Goal: Information Seeking & Learning: Learn about a topic

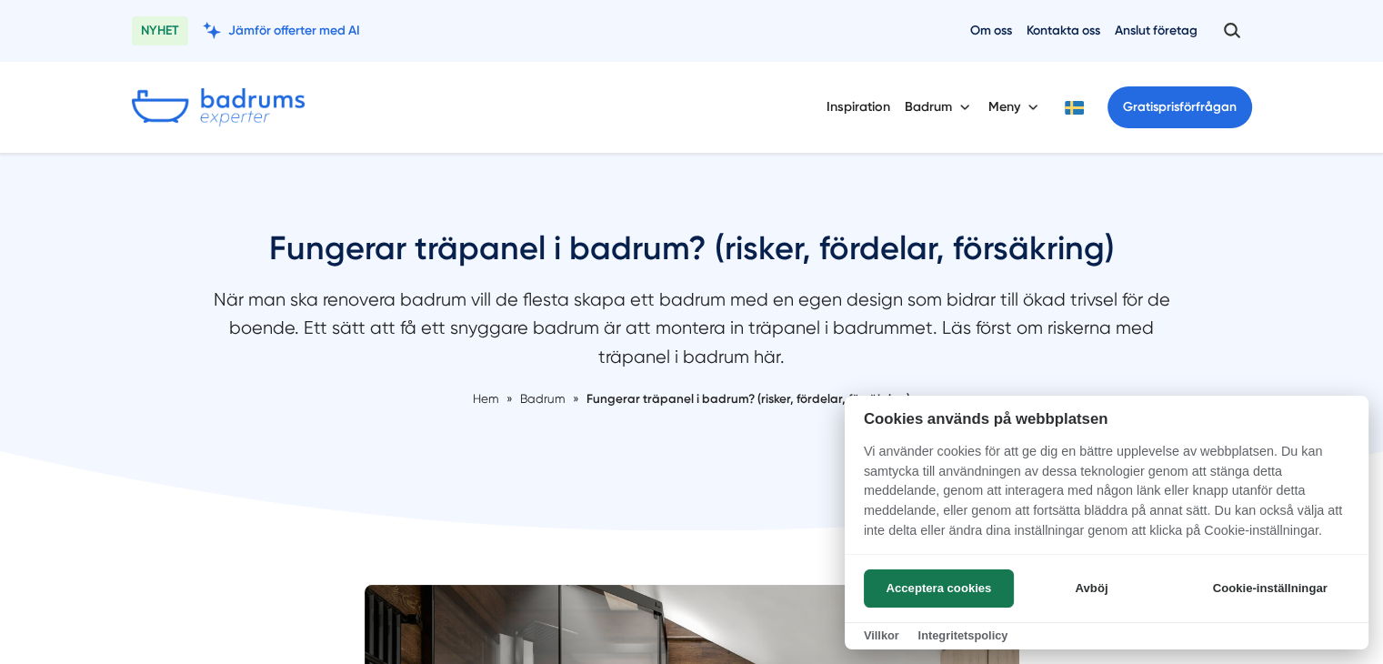
click at [1299, 357] on div at bounding box center [691, 332] width 1383 height 664
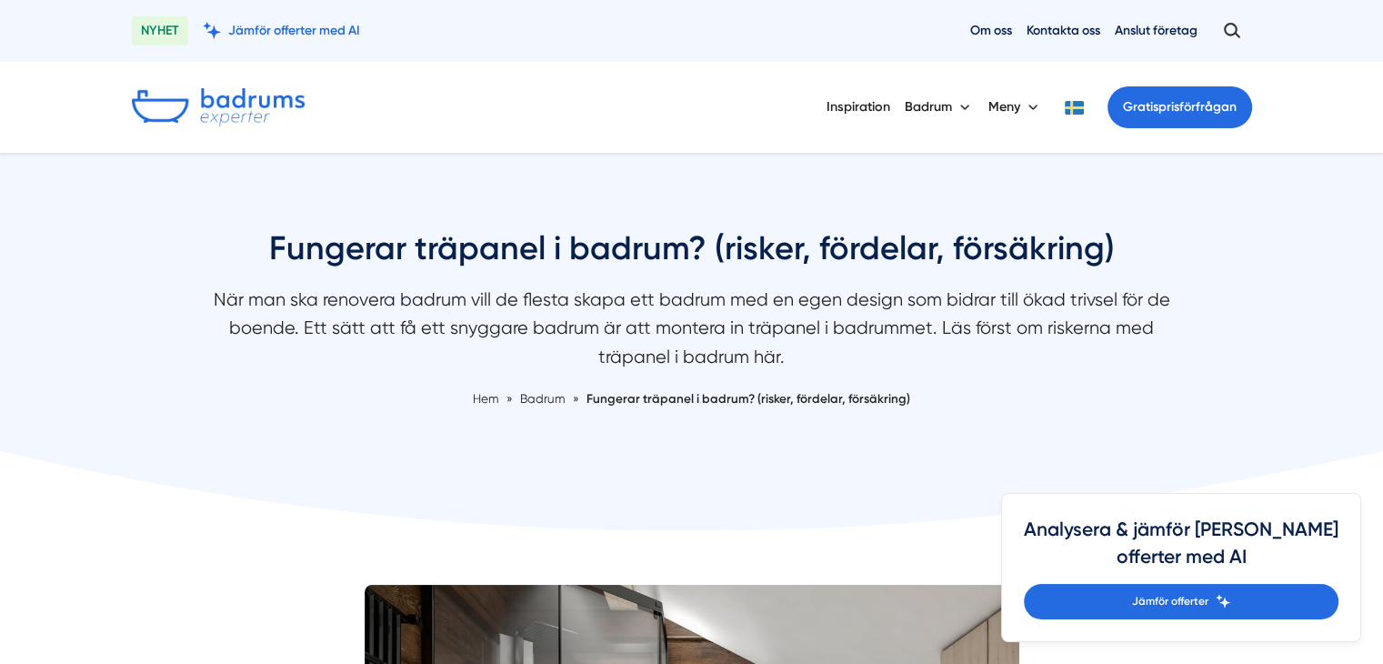
click at [1299, 357] on div "Fungerar träpanel i badrum? (risker, fördelar, försäkring) När man ska renovera…" at bounding box center [691, 344] width 1383 height 380
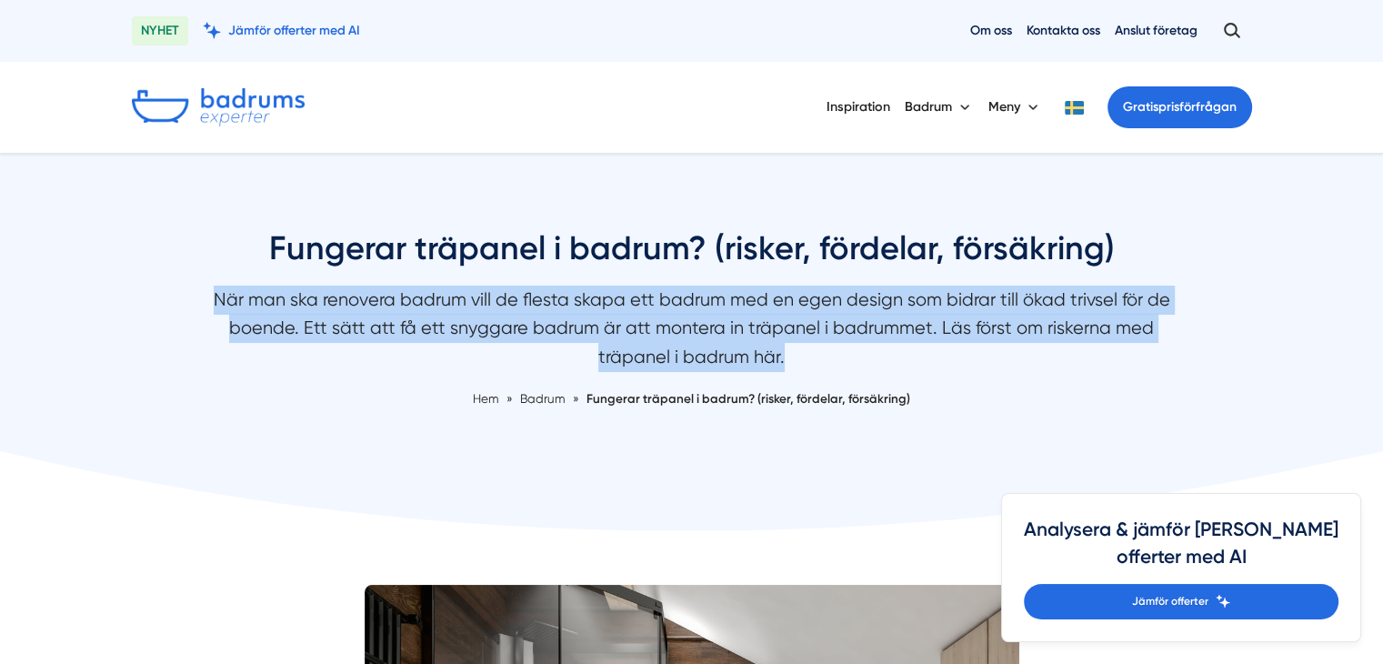
click at [1299, 357] on div "Fungerar träpanel i badrum? (risker, fördelar, försäkring) När man ska renovera…" at bounding box center [691, 344] width 1383 height 380
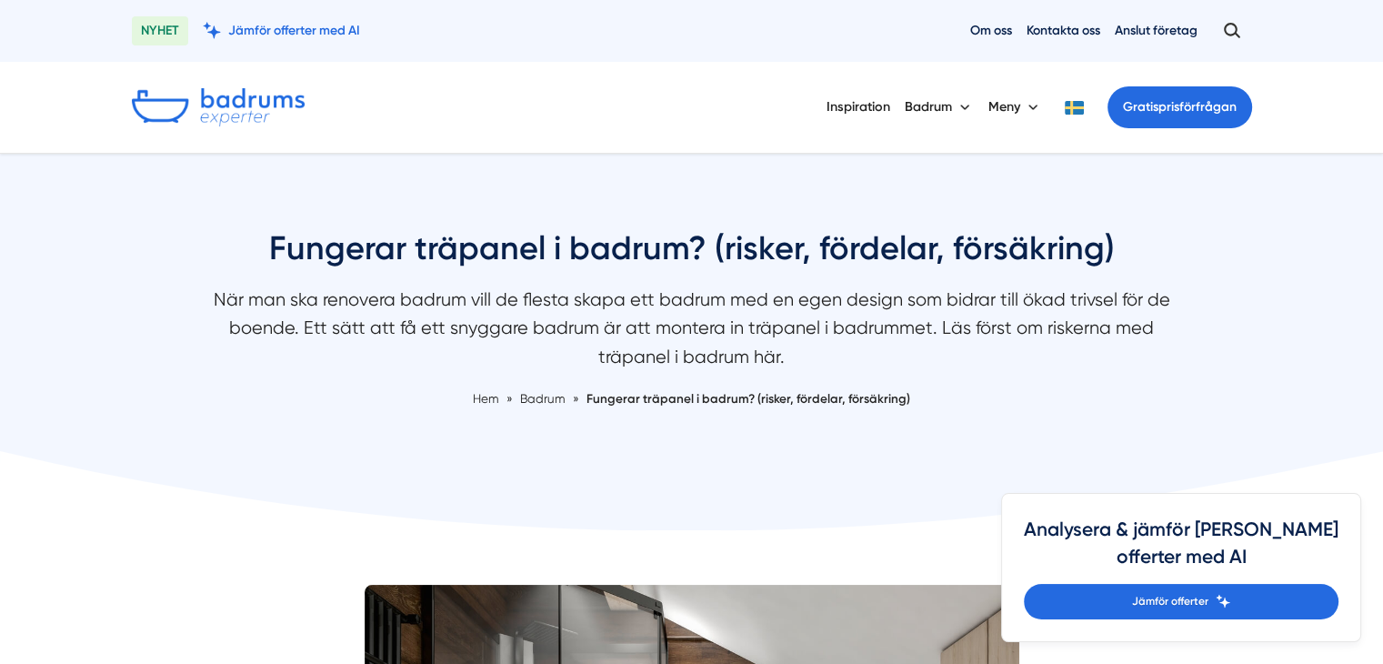
click at [1240, 386] on div "Fungerar träpanel i badrum? (risker, fördelar, försäkring) När man ska renovera…" at bounding box center [692, 338] width 1164 height 225
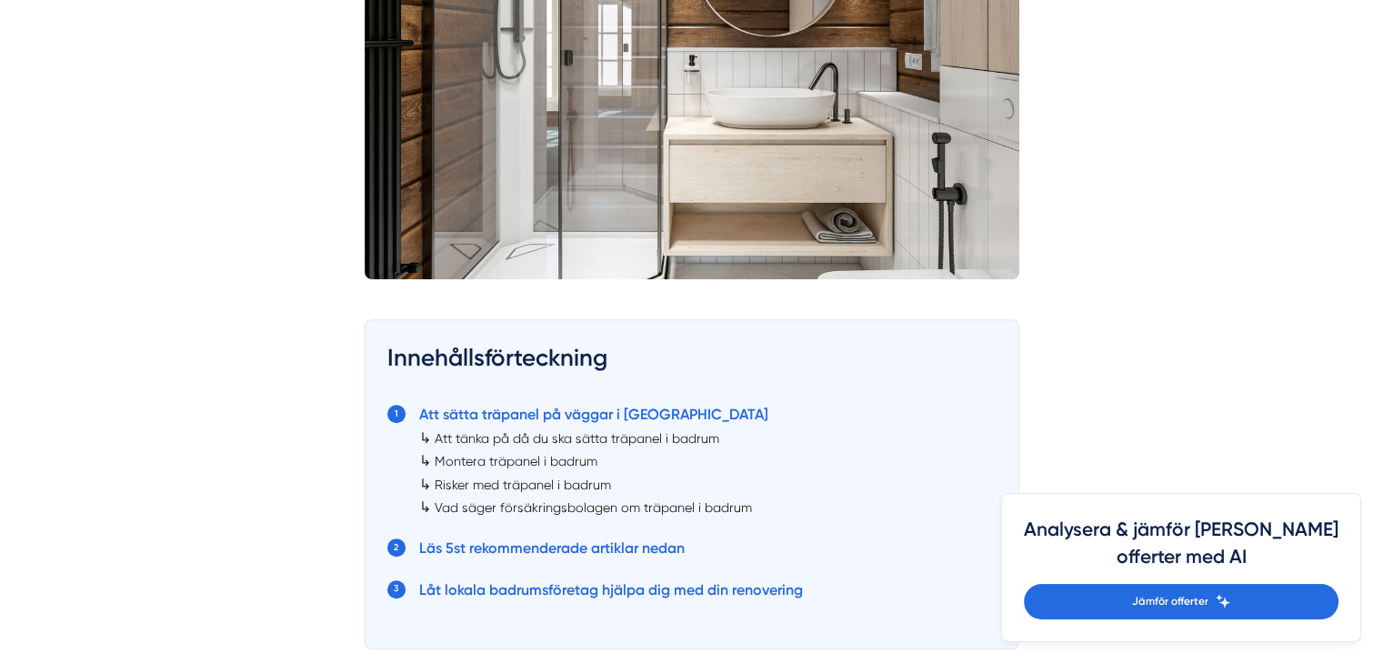
scroll to position [837, 0]
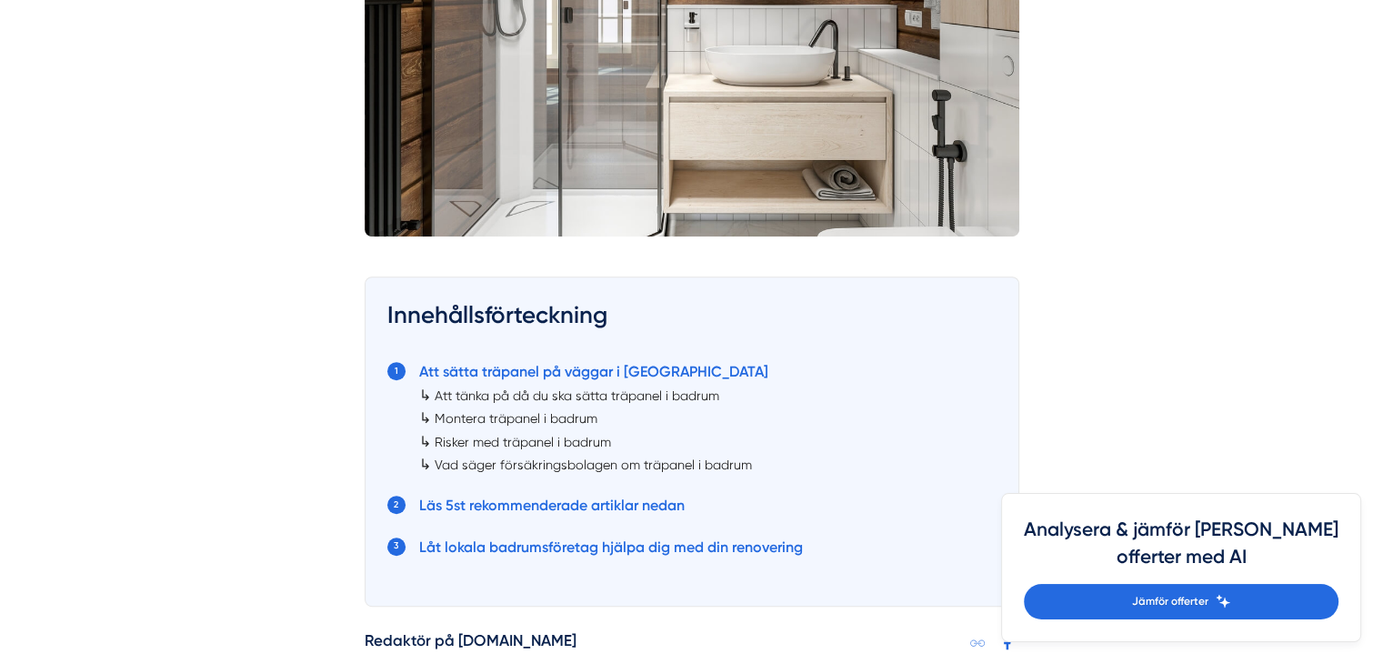
click at [581, 465] on link "Vad säger försäkringsbolagen om träpanel i badrum" at bounding box center [593, 464] width 317 height 15
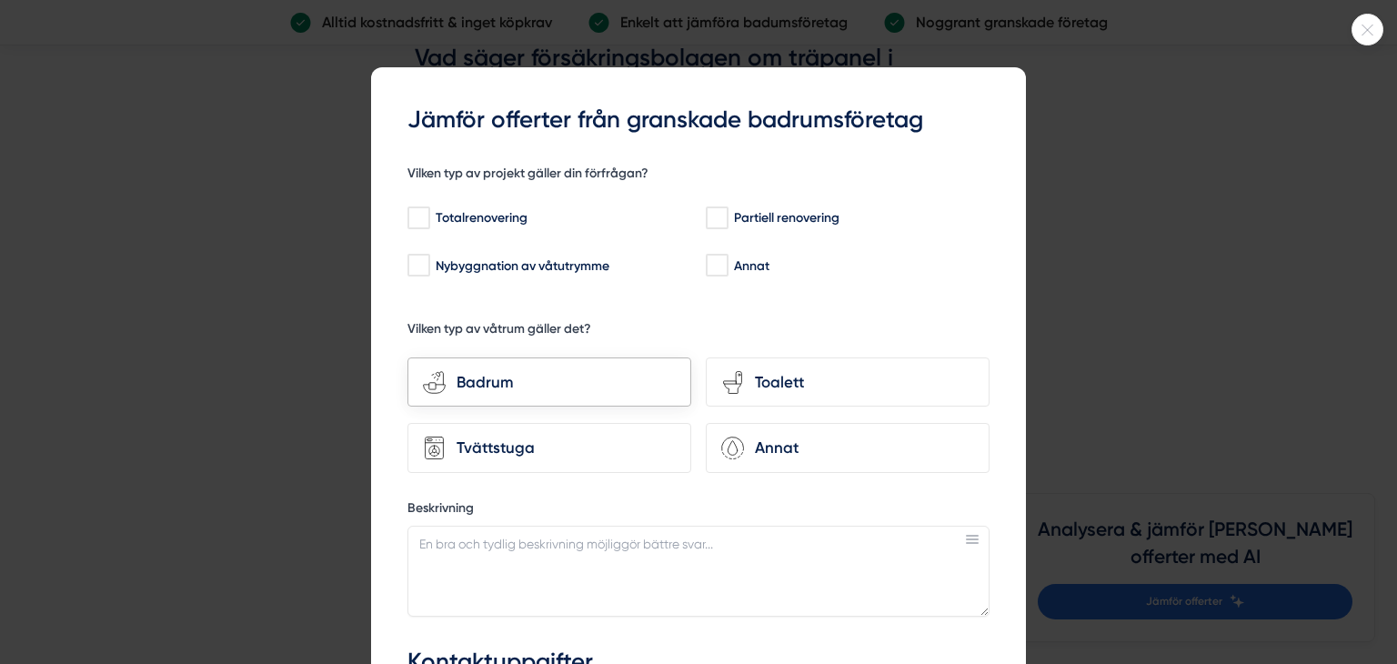
click at [574, 364] on div "bathroom-tub-towel Badrum" at bounding box center [549, 382] width 284 height 50
click at [0, 0] on input "bathroom-tub-towel Badrum" at bounding box center [0, 0] width 0 height 0
click at [1382, 28] on icon at bounding box center [1367, 30] width 30 height 11
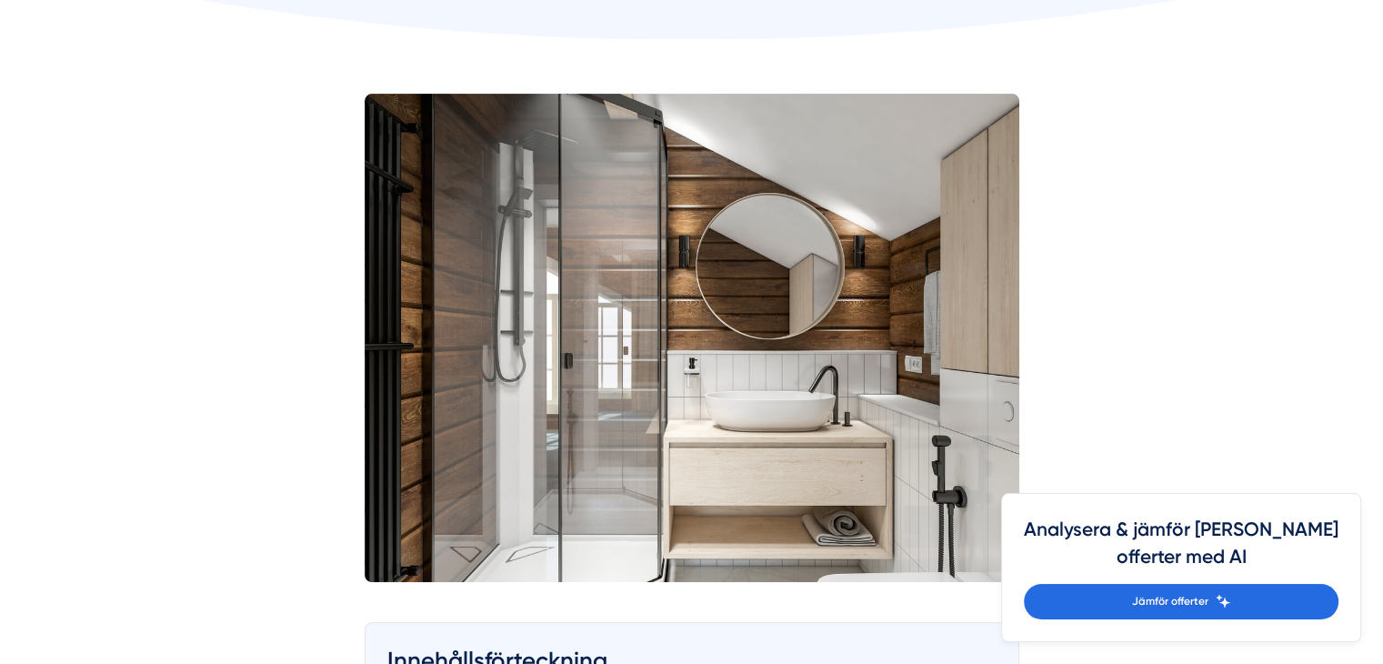
scroll to position [501, 0]
